Goal: Task Accomplishment & Management: Manage account settings

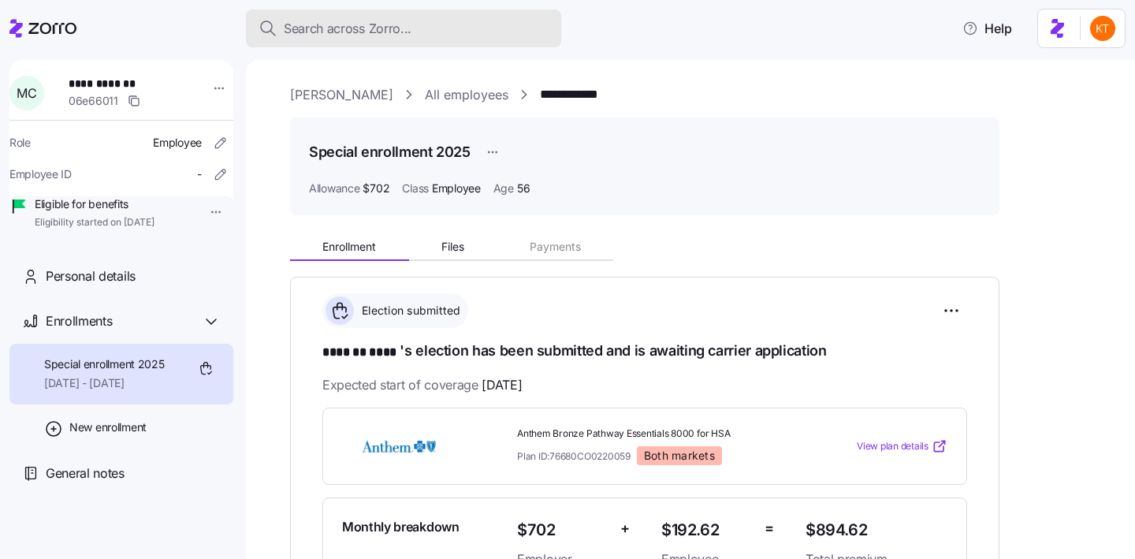
click at [504, 27] on div "Search across Zorro..." at bounding box center [403, 29] width 290 height 20
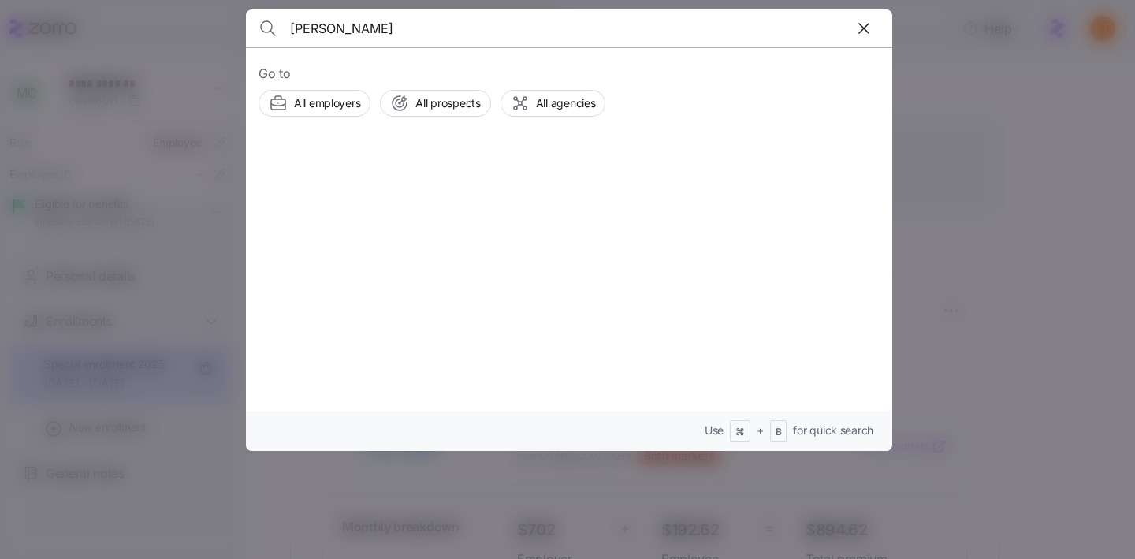
type input "[PERSON_NAME]"
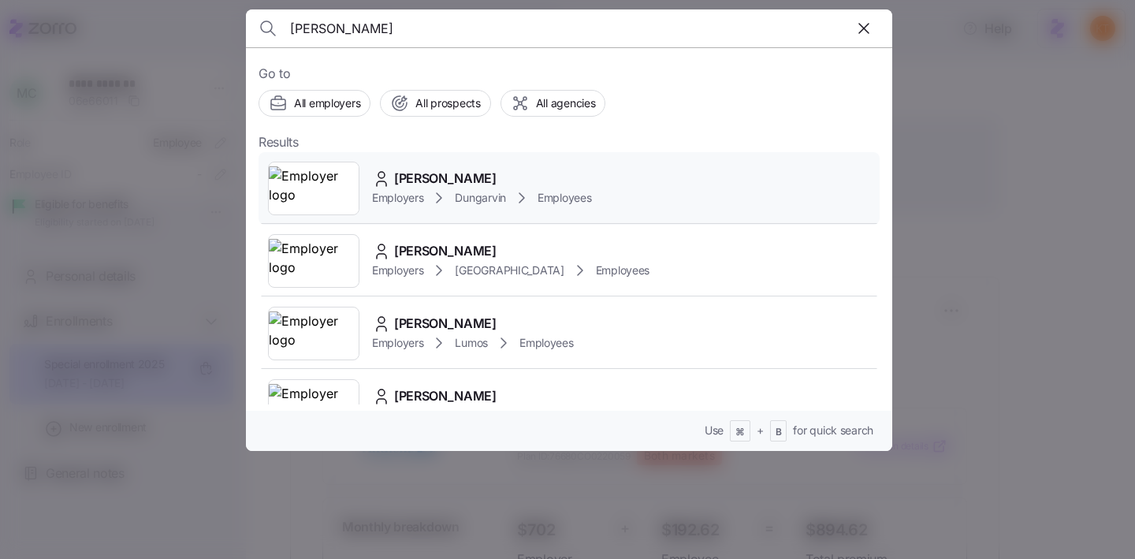
click at [355, 176] on img at bounding box center [314, 188] width 90 height 44
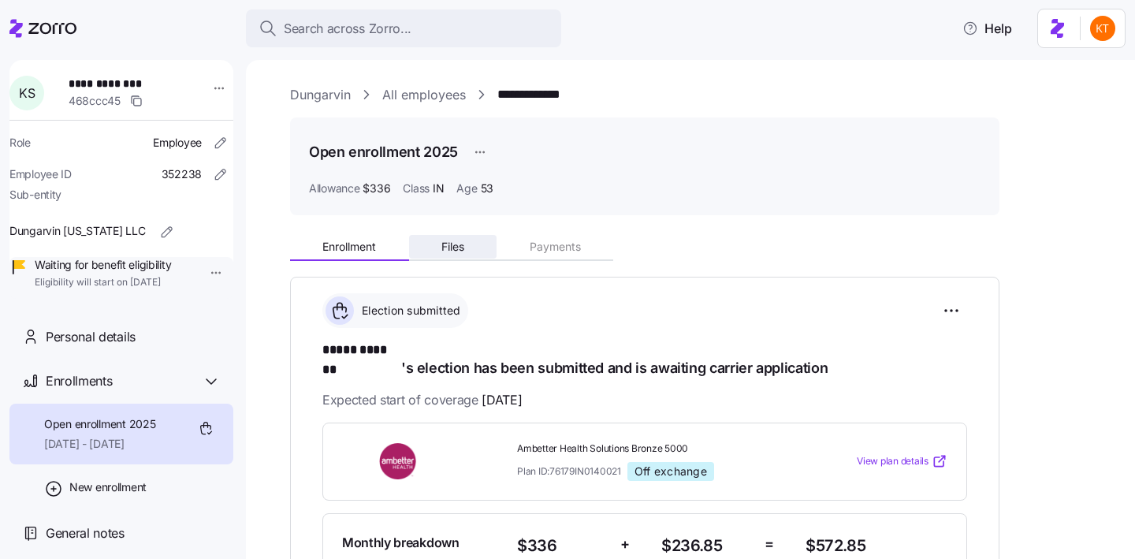
click at [463, 242] on span "Files" at bounding box center [452, 246] width 23 height 11
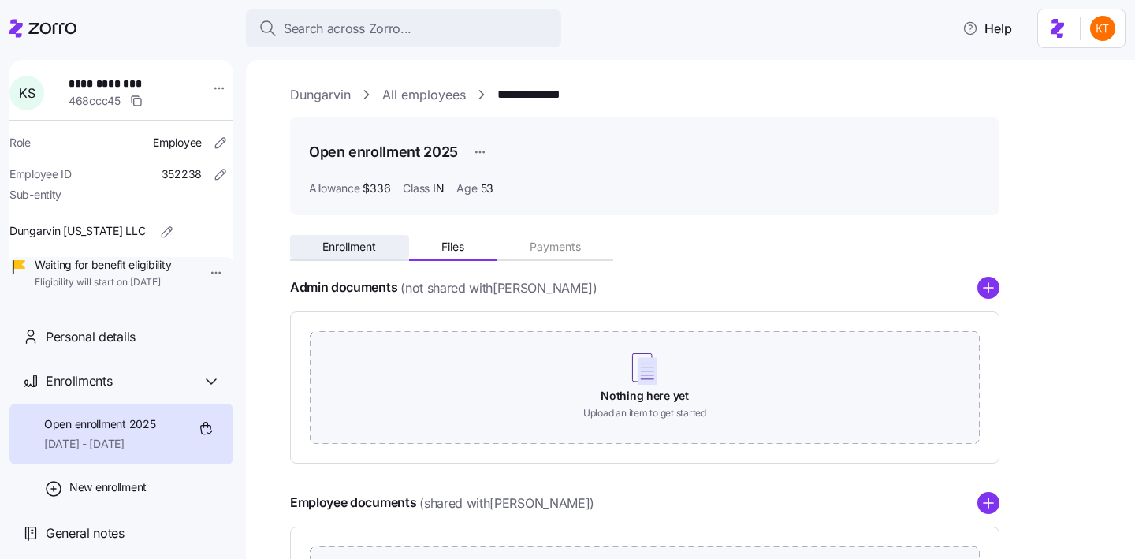
click at [370, 247] on span "Enrollment" at bounding box center [349, 246] width 54 height 11
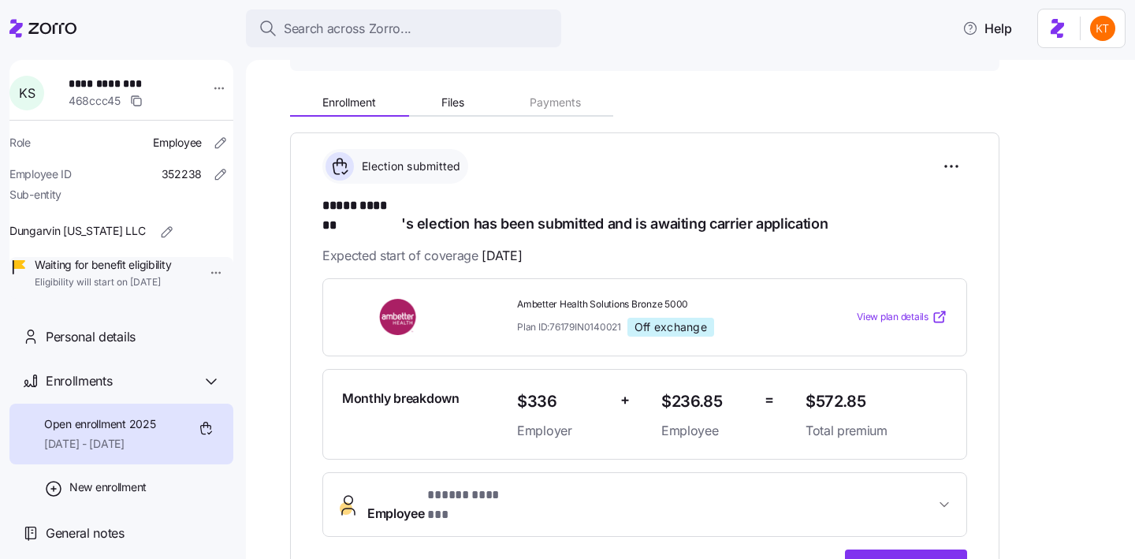
scroll to position [138, 0]
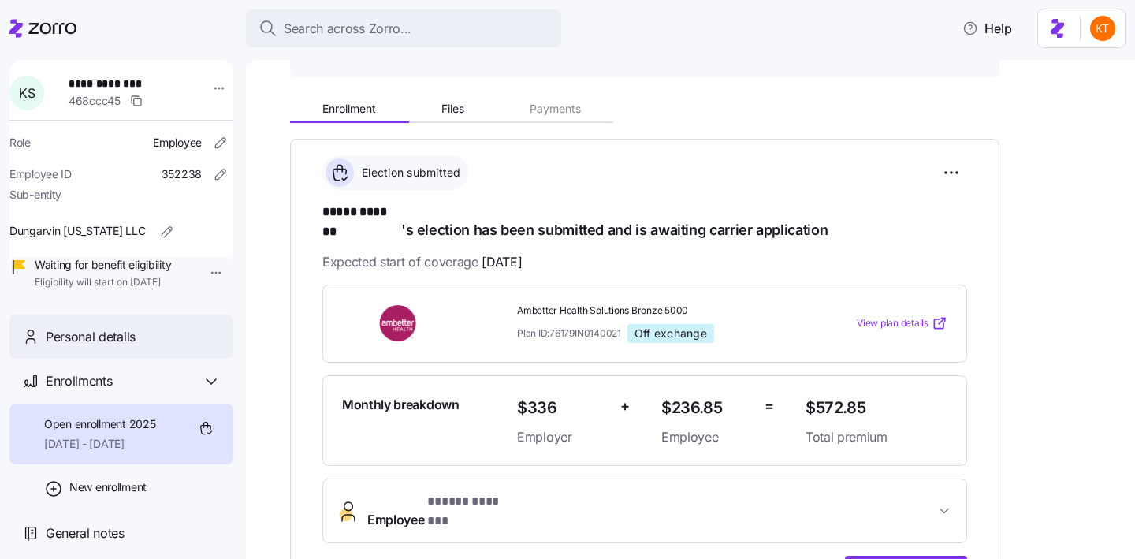
click at [173, 347] on div "Personal details" at bounding box center [133, 337] width 175 height 20
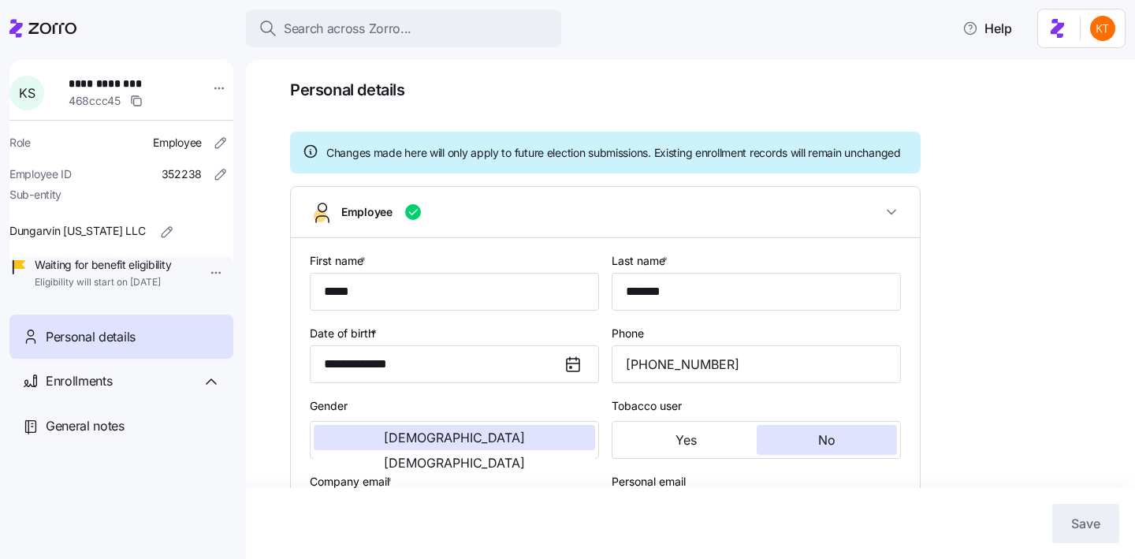
type input "IN"
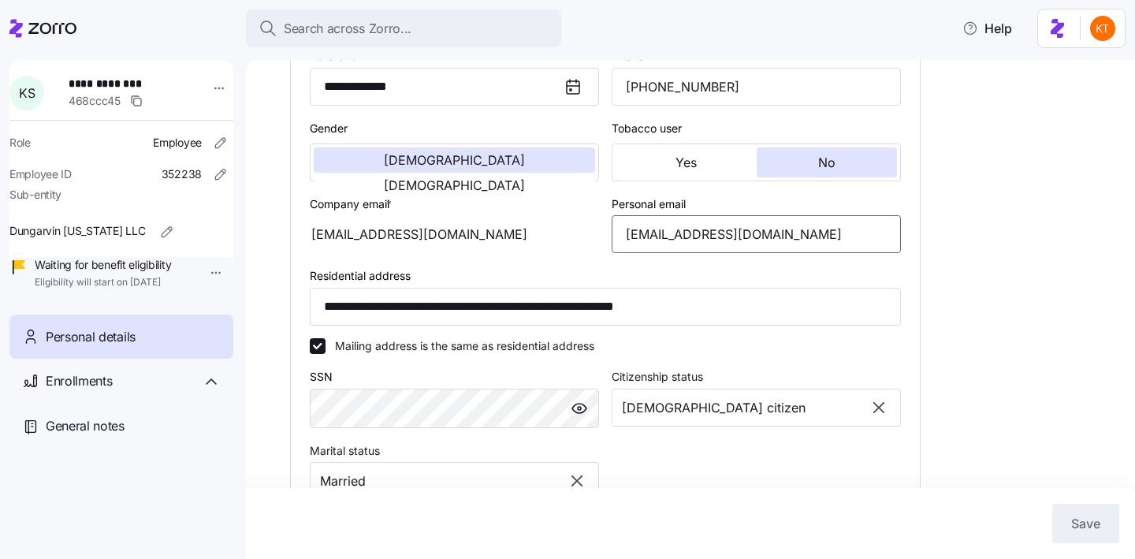
click at [705, 252] on input "kevsholls@gmail.com" at bounding box center [756, 234] width 289 height 38
